Goal: Navigation & Orientation: Find specific page/section

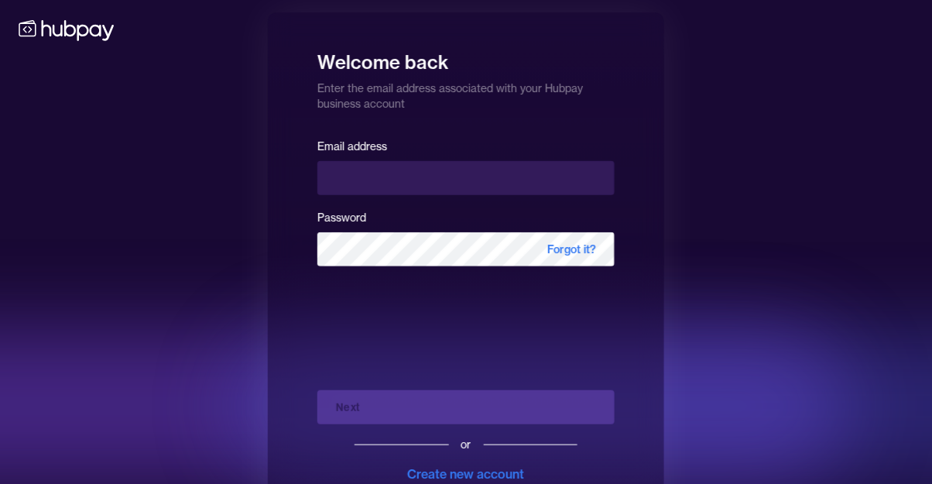
click at [75, 48] on div "Welcome back Enter the email address associated with your Hubpay business accou…" at bounding box center [466, 267] width 932 height 535
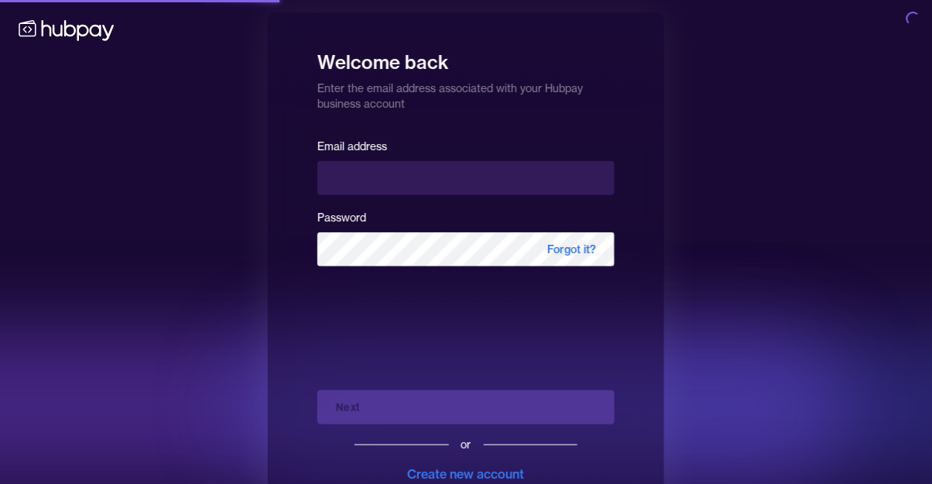
scroll to position [74, 0]
click at [58, 24] on icon at bounding box center [66, 29] width 102 height 29
